Goal: Task Accomplishment & Management: Manage account settings

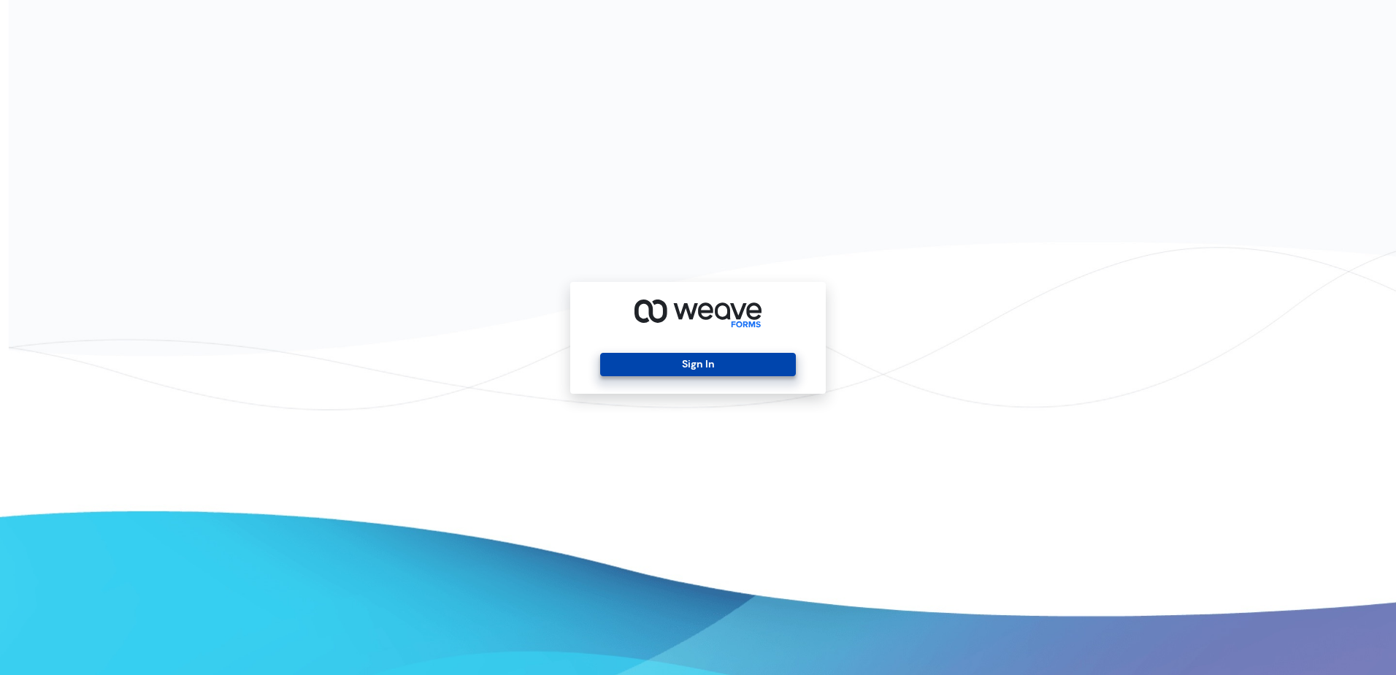
click at [711, 361] on button "Sign In" at bounding box center [697, 364] width 195 height 23
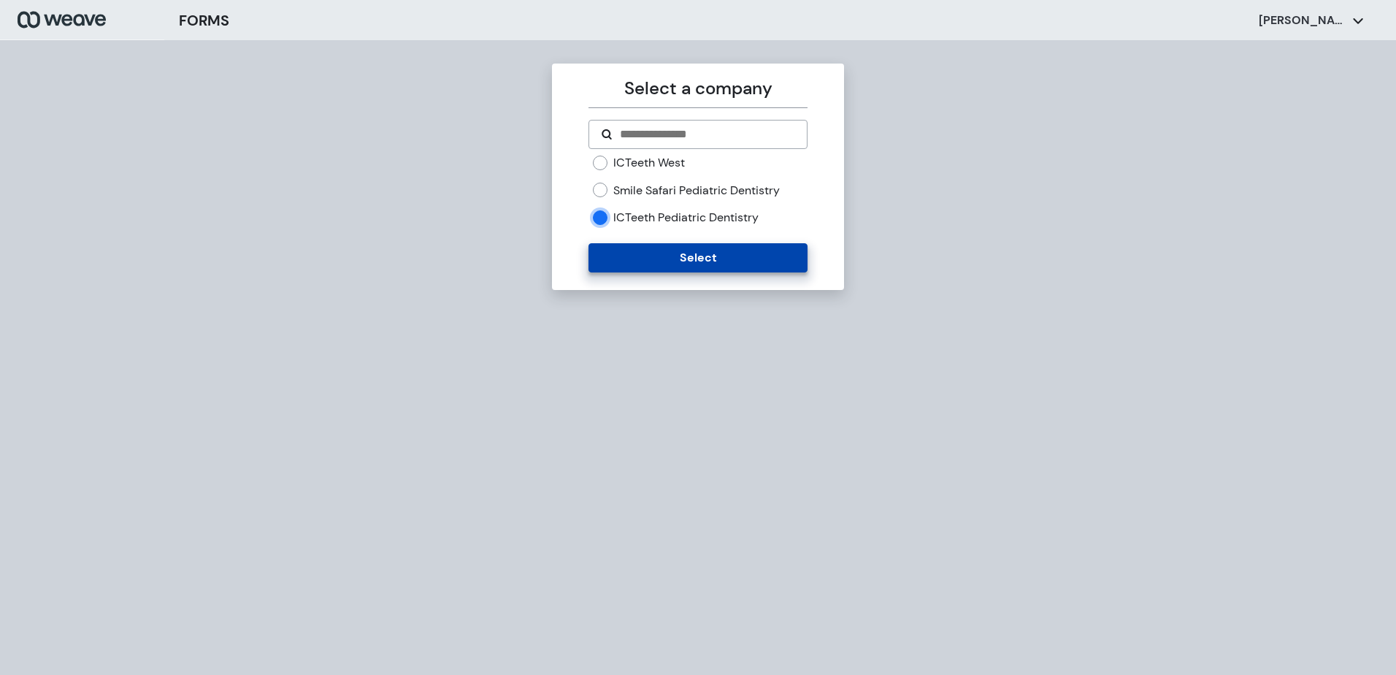
click at [676, 266] on button "Select" at bounding box center [698, 257] width 218 height 29
